Goal: Navigation & Orientation: Find specific page/section

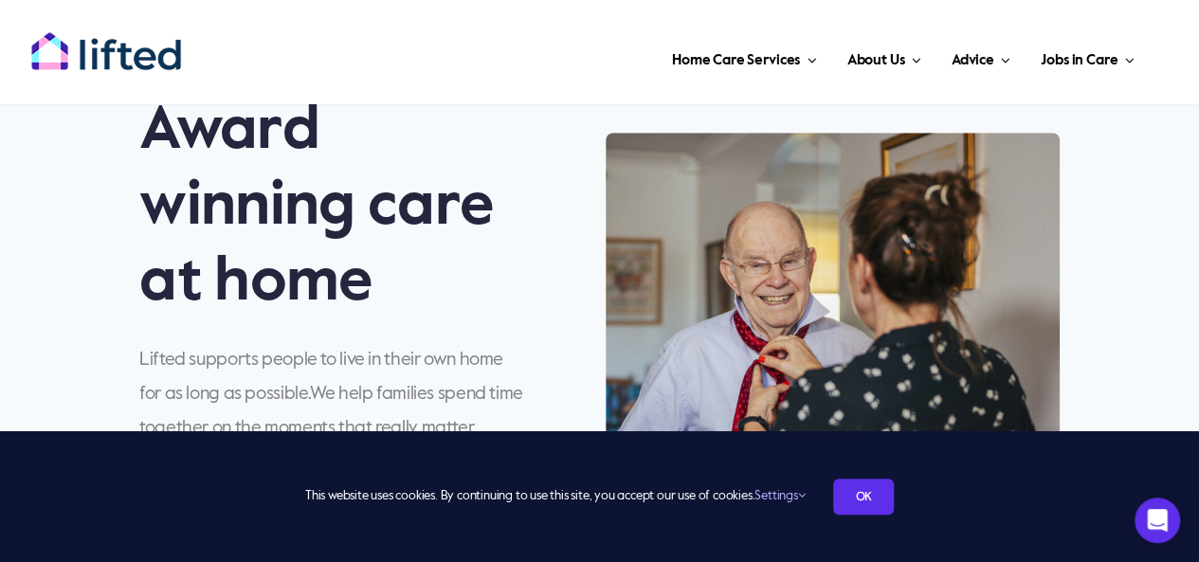
scroll to position [631, 0]
